Goal: Transaction & Acquisition: Purchase product/service

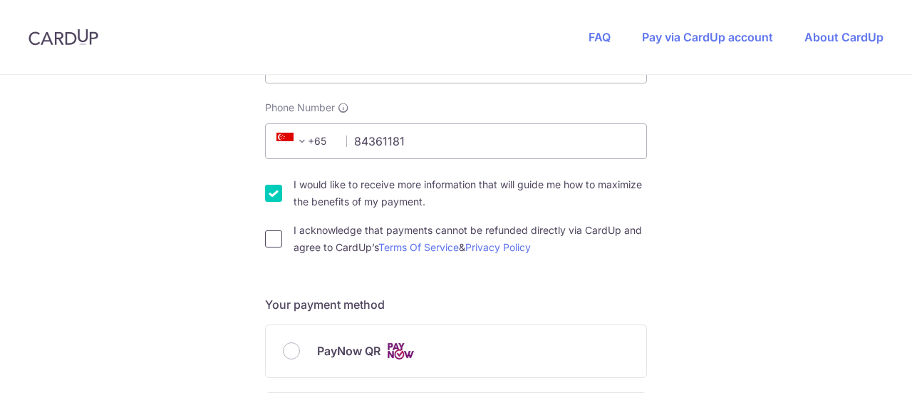
click at [266, 234] on input "I acknowledge that payments cannot be refunded directly via CardUp and agree to…" at bounding box center [273, 238] width 17 height 17
checkbox input "true"
click at [271, 197] on input "I would like to receive more information that will guide me how to maximize the…" at bounding box center [273, 193] width 17 height 17
checkbox input "false"
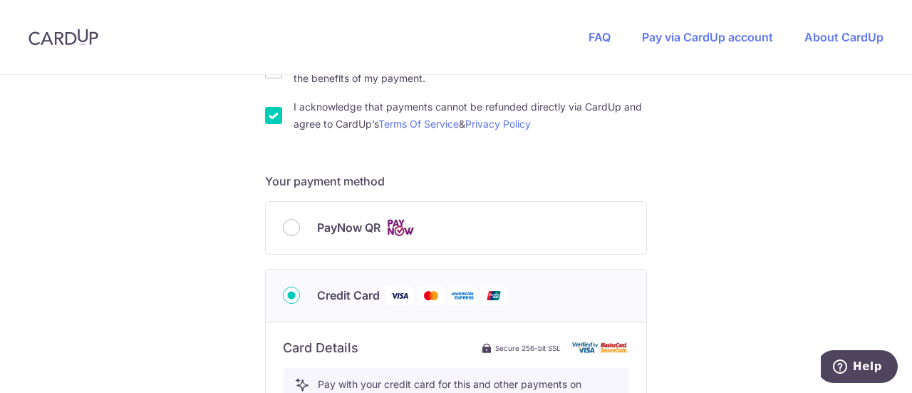
click at [288, 214] on div "PayNow QR" at bounding box center [456, 228] width 380 height 52
click at [288, 219] on input "PayNow QR" at bounding box center [291, 227] width 17 height 17
radio input "true"
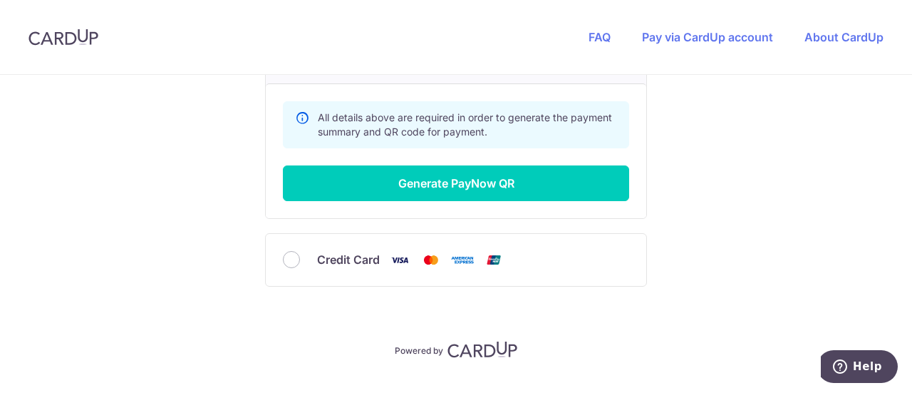
scroll to position [692, 0]
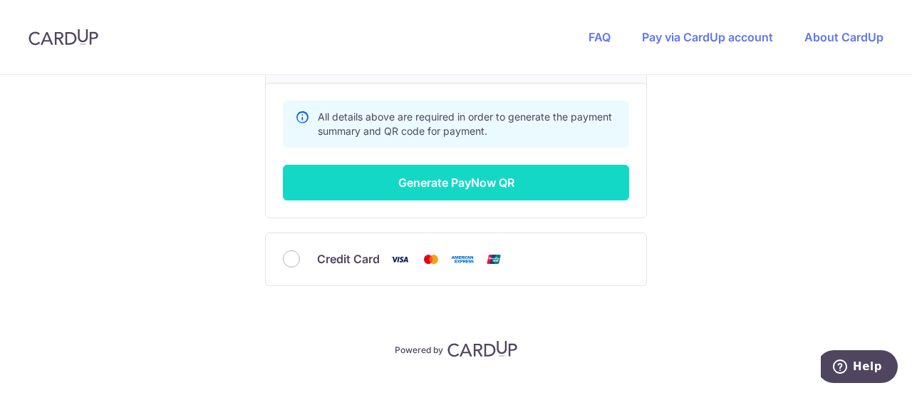
click at [353, 188] on button "Generate PayNow QR" at bounding box center [456, 183] width 346 height 36
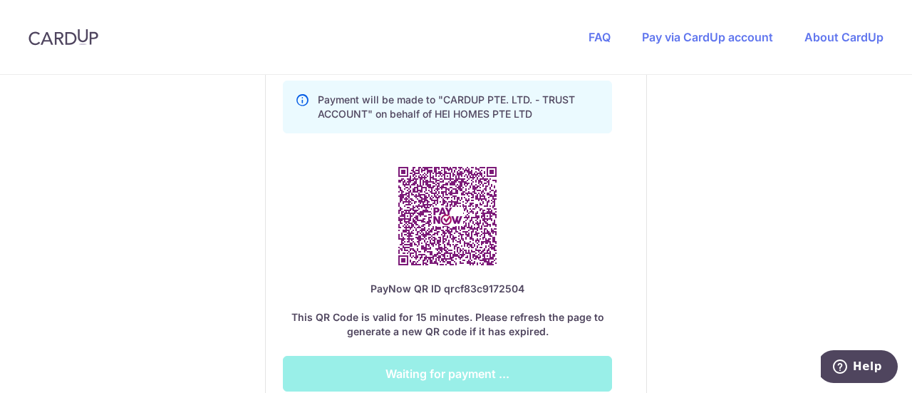
scroll to position [822, 0]
